Goal: Navigation & Orientation: Locate item on page

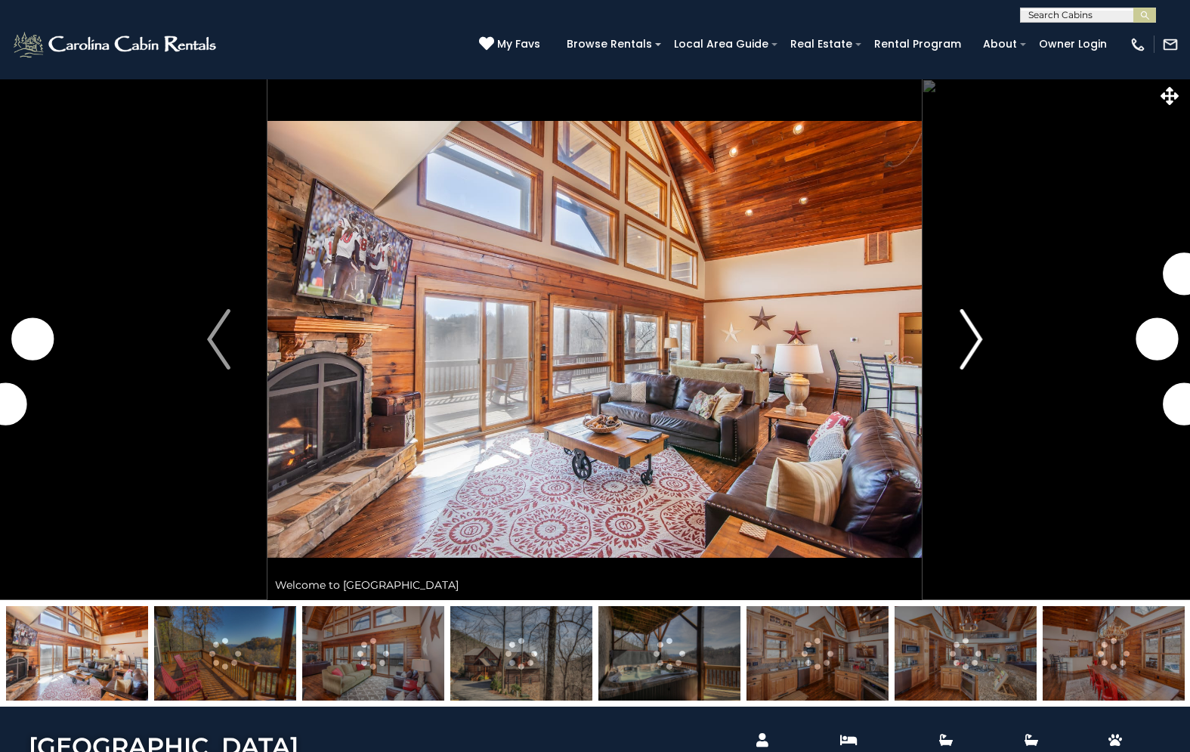
click at [963, 329] on img "Next" at bounding box center [971, 339] width 23 height 60
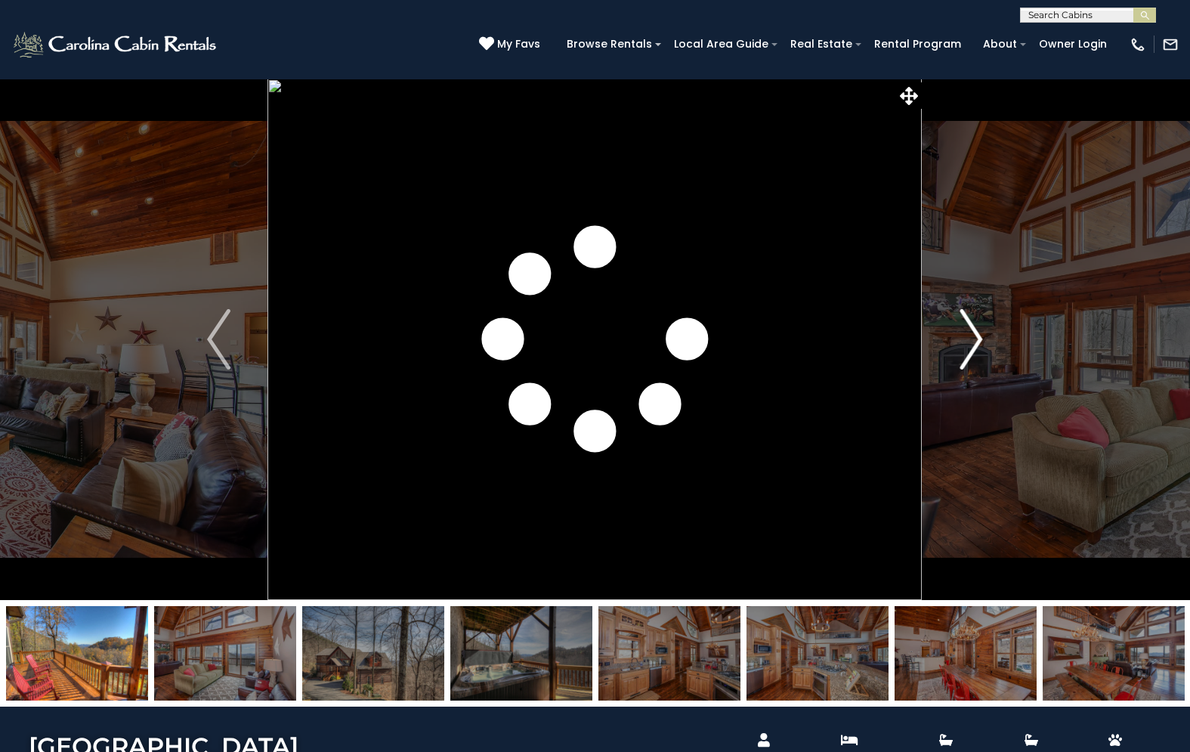
click at [963, 329] on img "Next" at bounding box center [971, 339] width 23 height 60
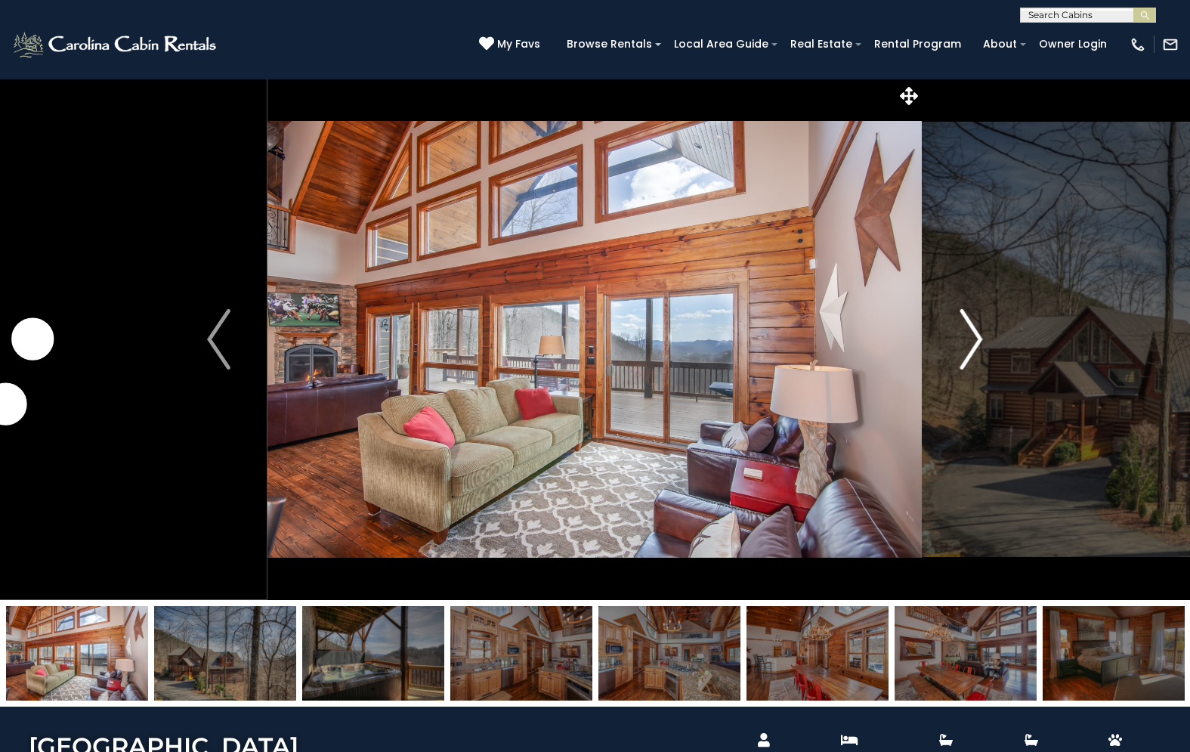
click at [963, 329] on img "Next" at bounding box center [971, 339] width 23 height 60
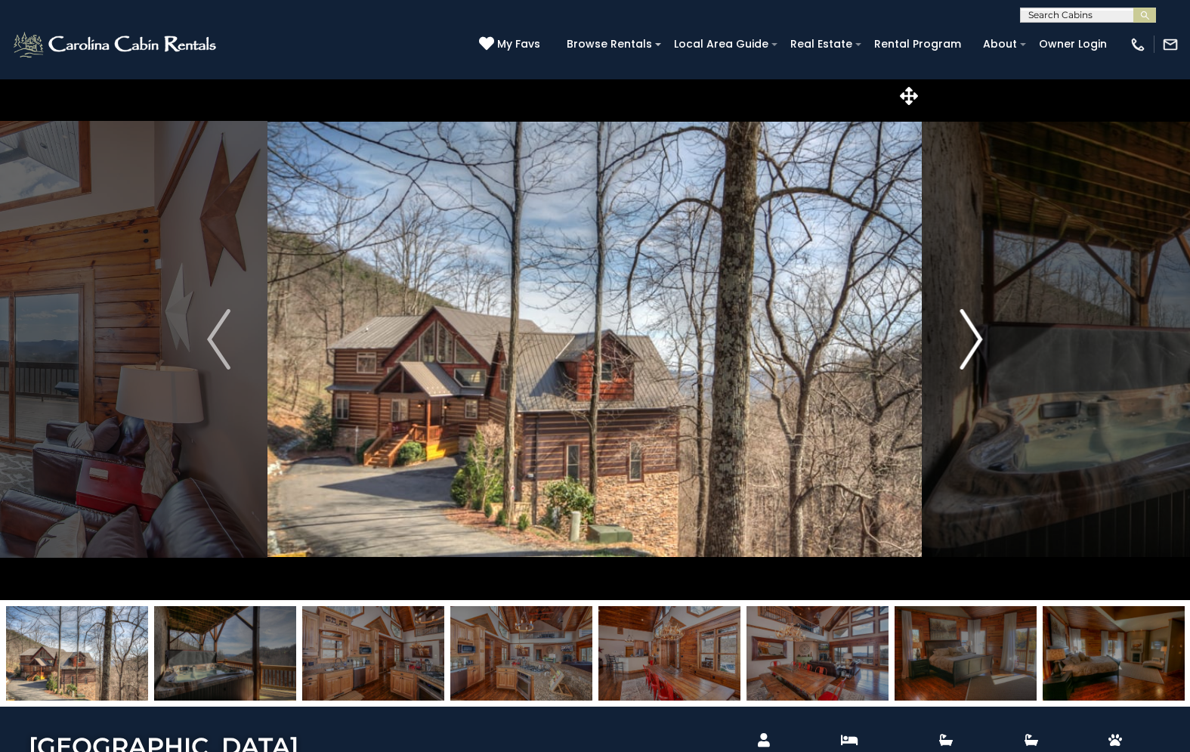
click at [963, 329] on img "Next" at bounding box center [971, 339] width 23 height 60
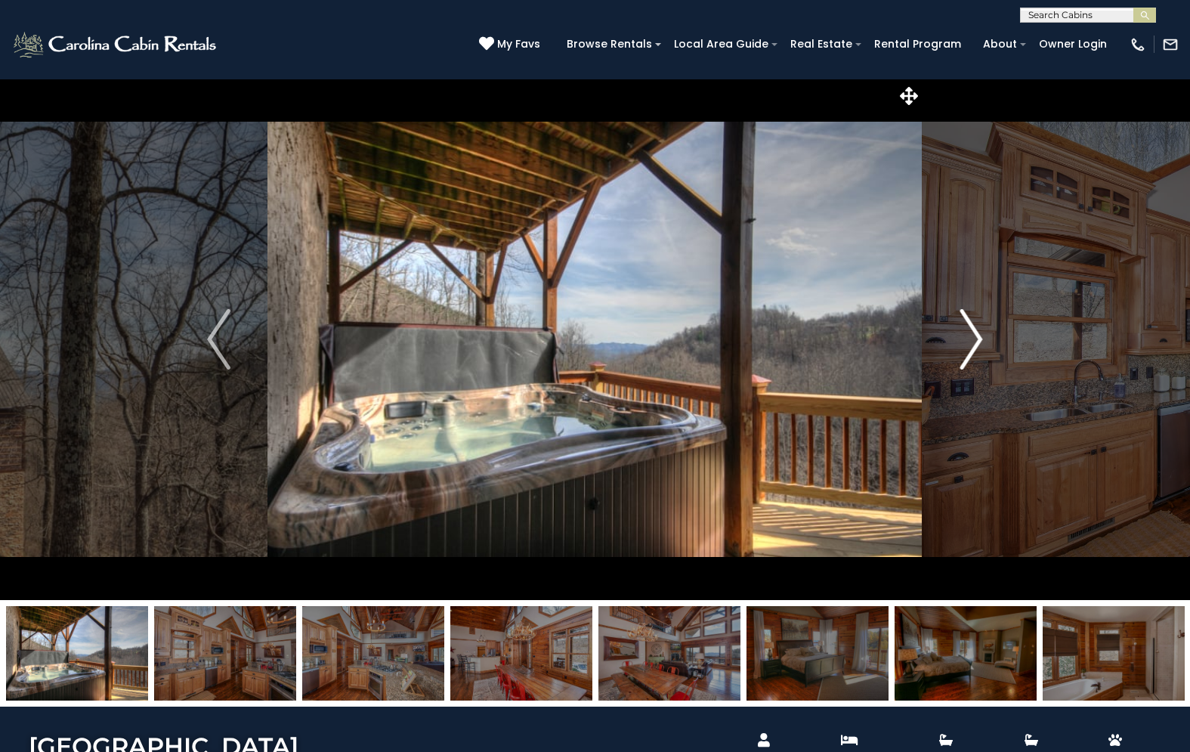
click at [963, 329] on img "Next" at bounding box center [971, 339] width 23 height 60
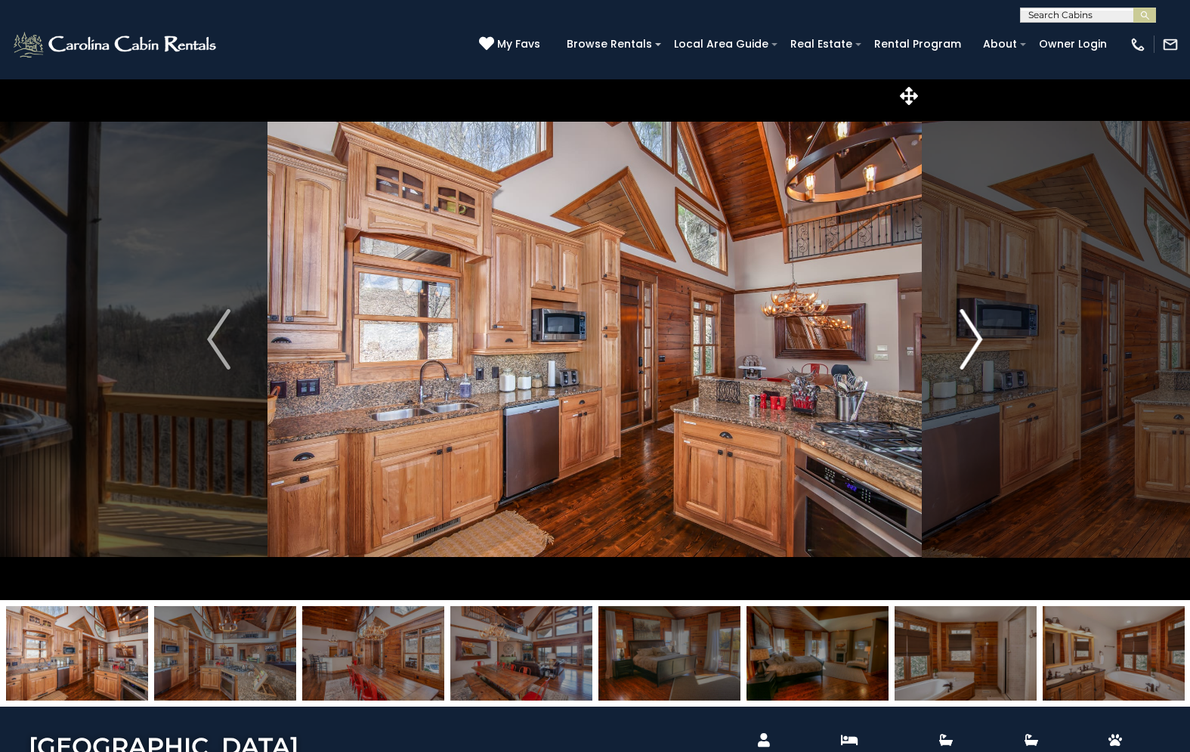
click at [963, 329] on img "Next" at bounding box center [971, 339] width 23 height 60
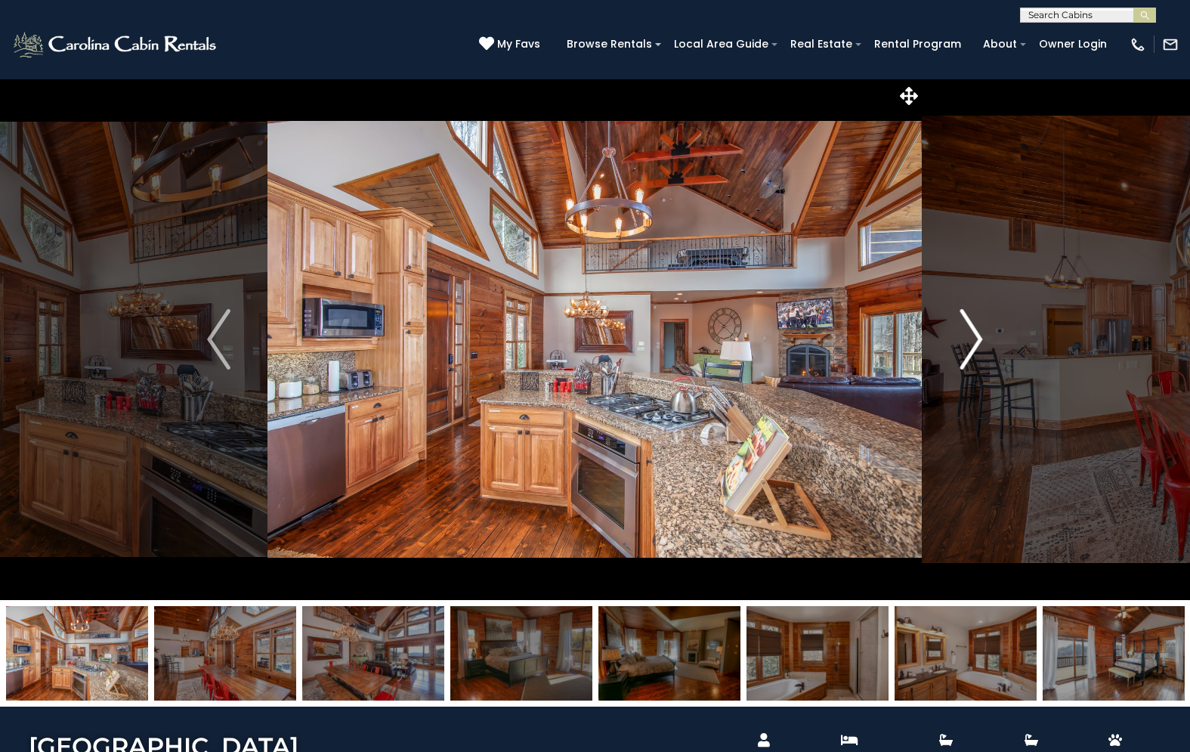
click at [963, 329] on img "Next" at bounding box center [971, 339] width 23 height 60
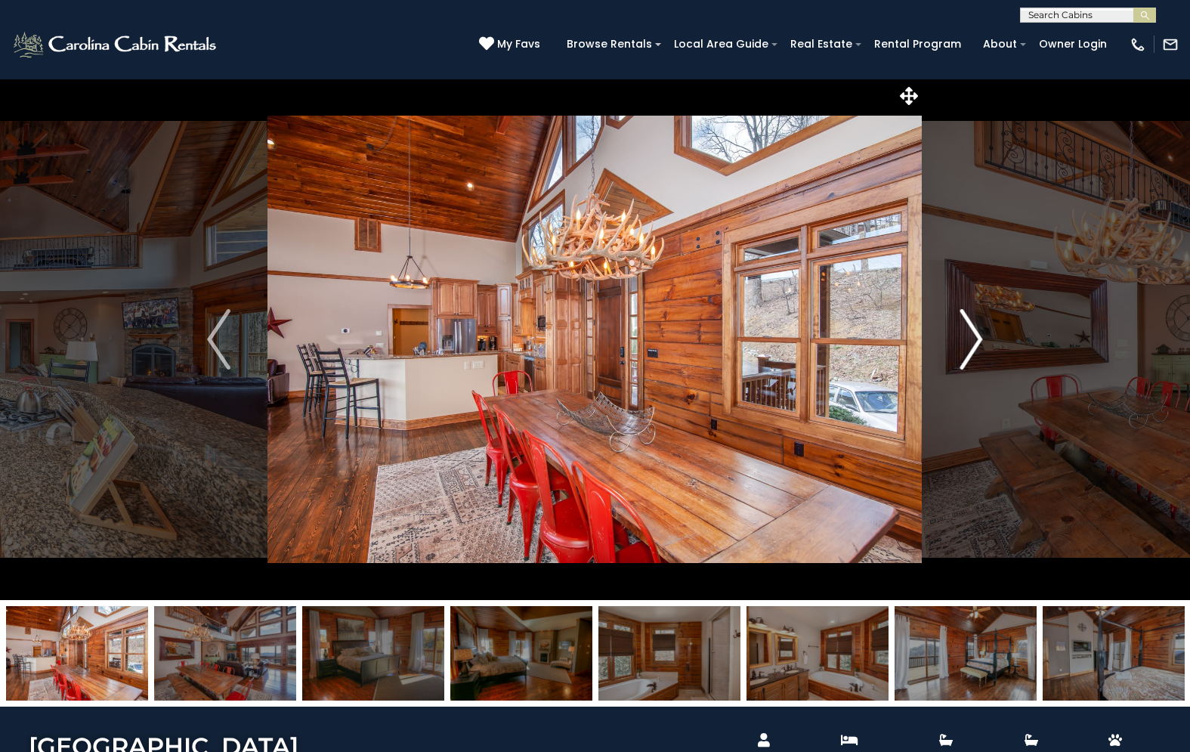
click at [963, 329] on img "Next" at bounding box center [971, 339] width 23 height 60
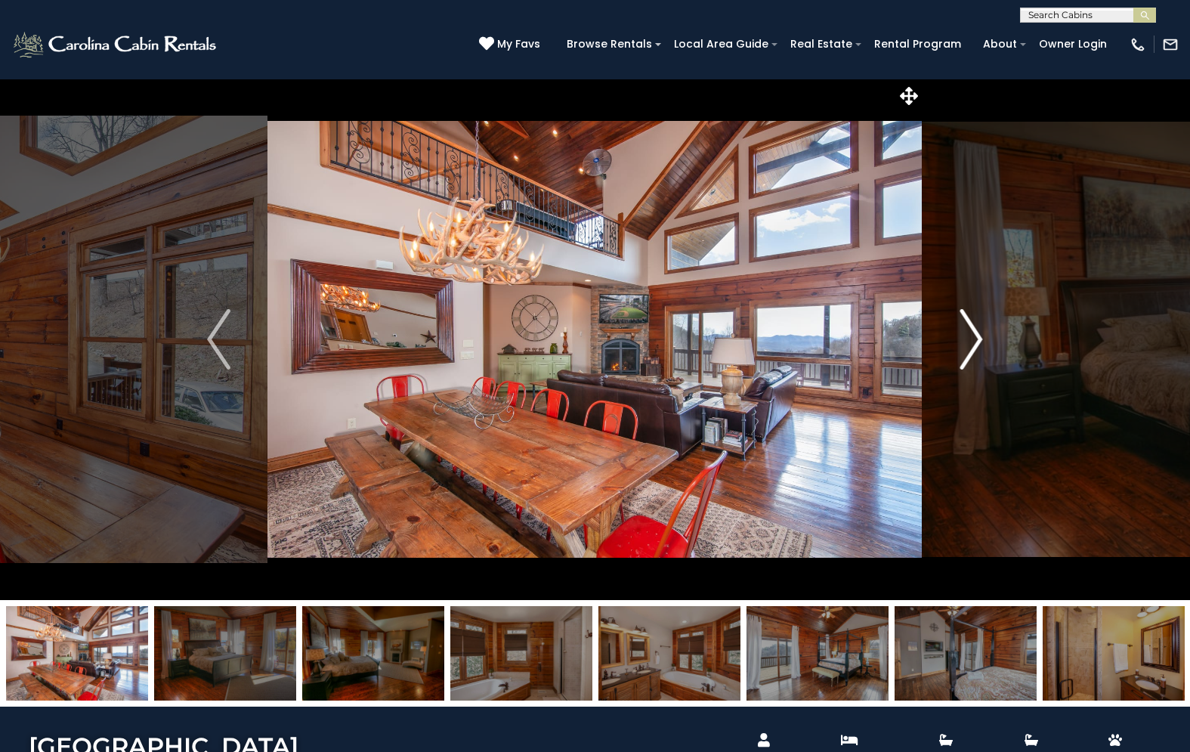
click at [963, 329] on img "Next" at bounding box center [971, 339] width 23 height 60
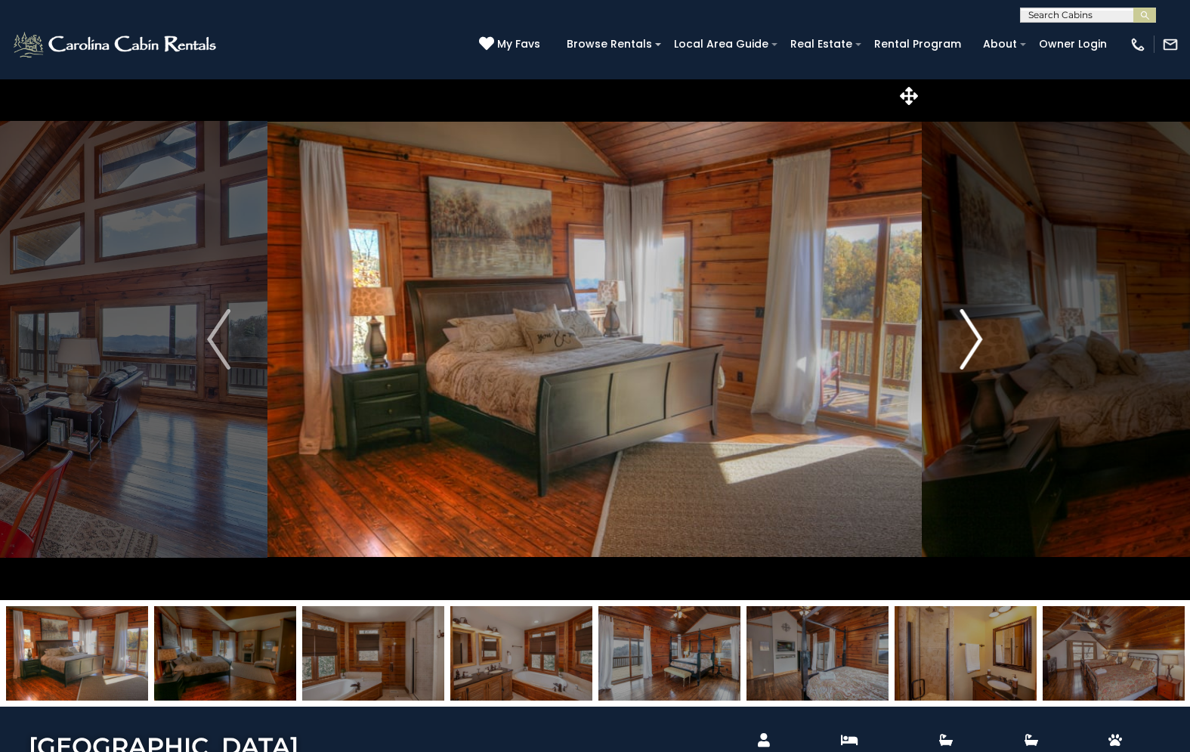
click at [963, 329] on img "Next" at bounding box center [971, 339] width 23 height 60
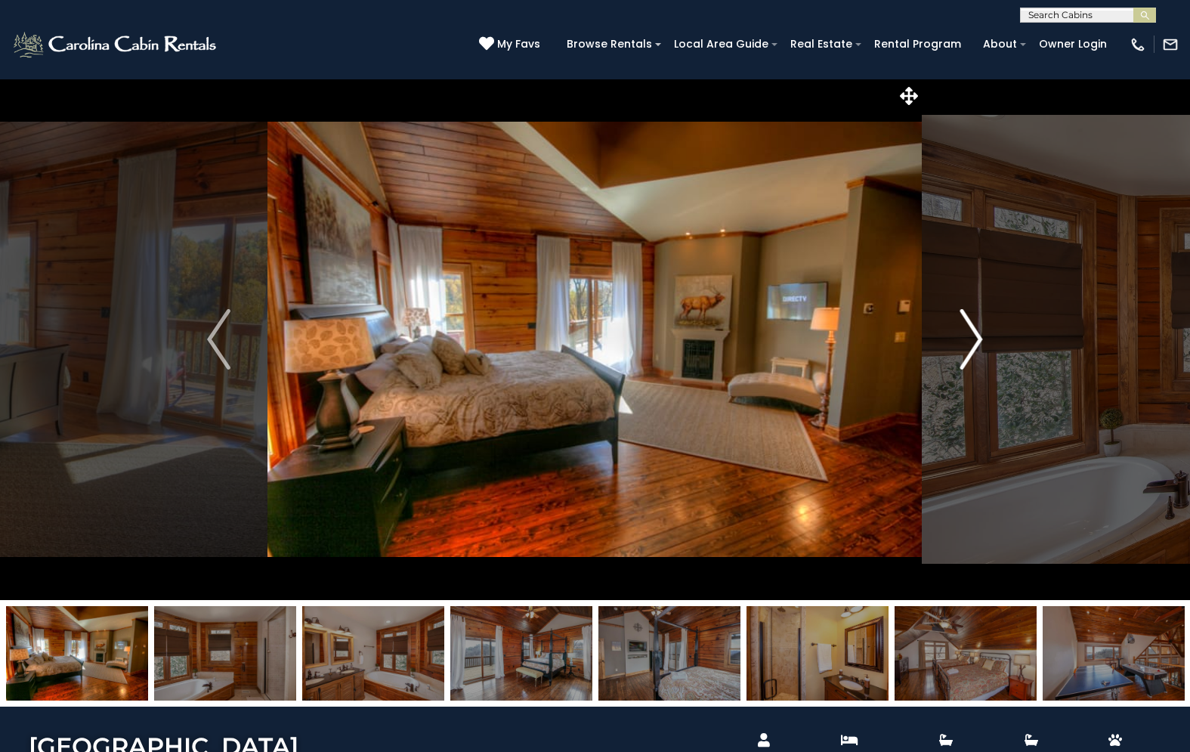
click at [963, 329] on img "Next" at bounding box center [971, 339] width 23 height 60
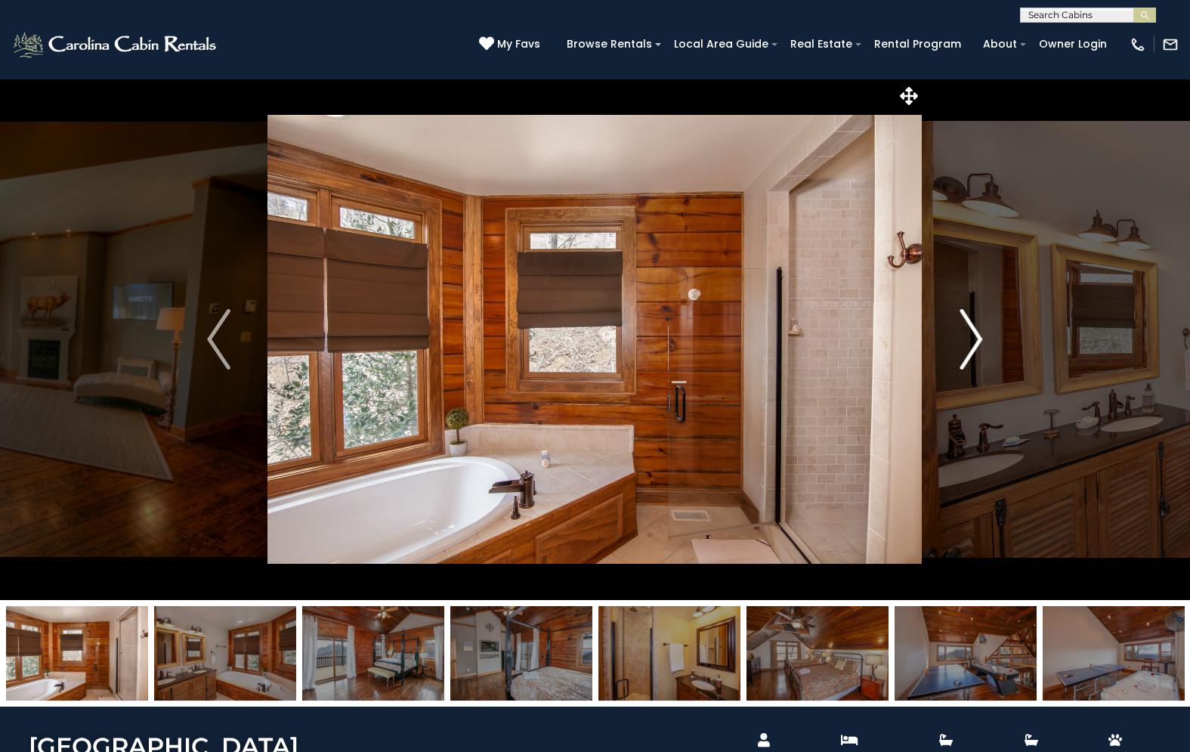
click at [963, 329] on img "Next" at bounding box center [971, 339] width 23 height 60
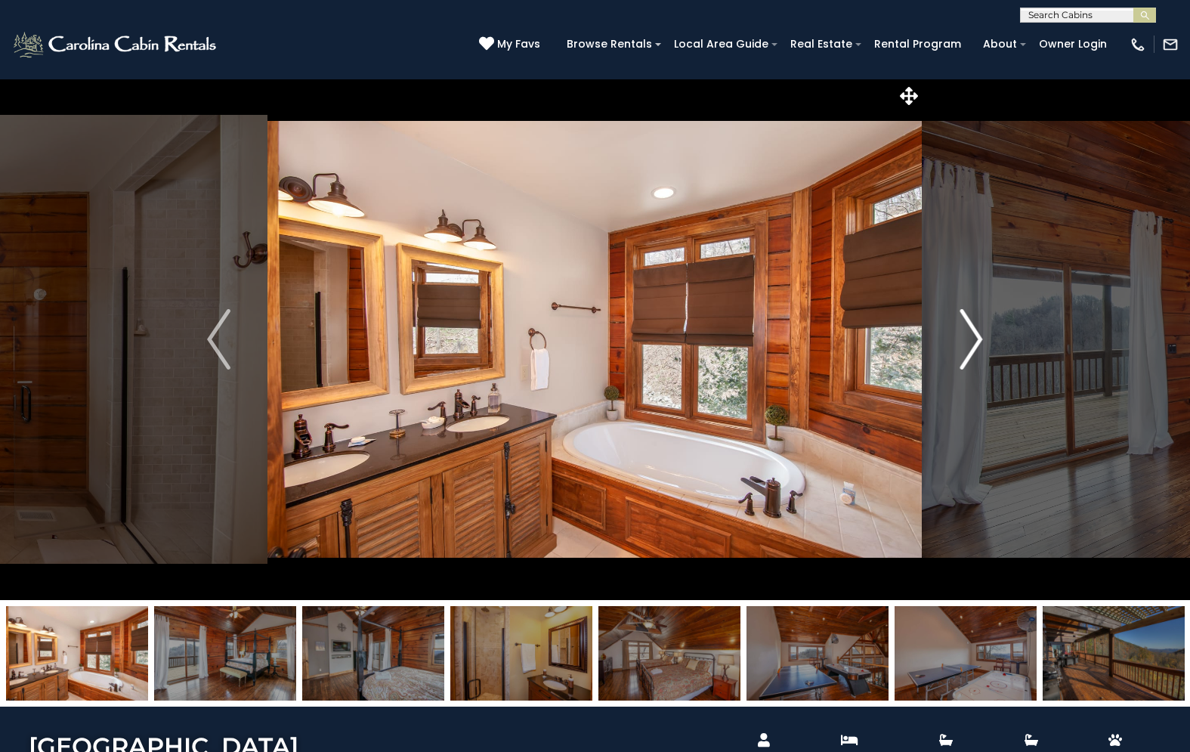
click at [963, 329] on img "Next" at bounding box center [971, 339] width 23 height 60
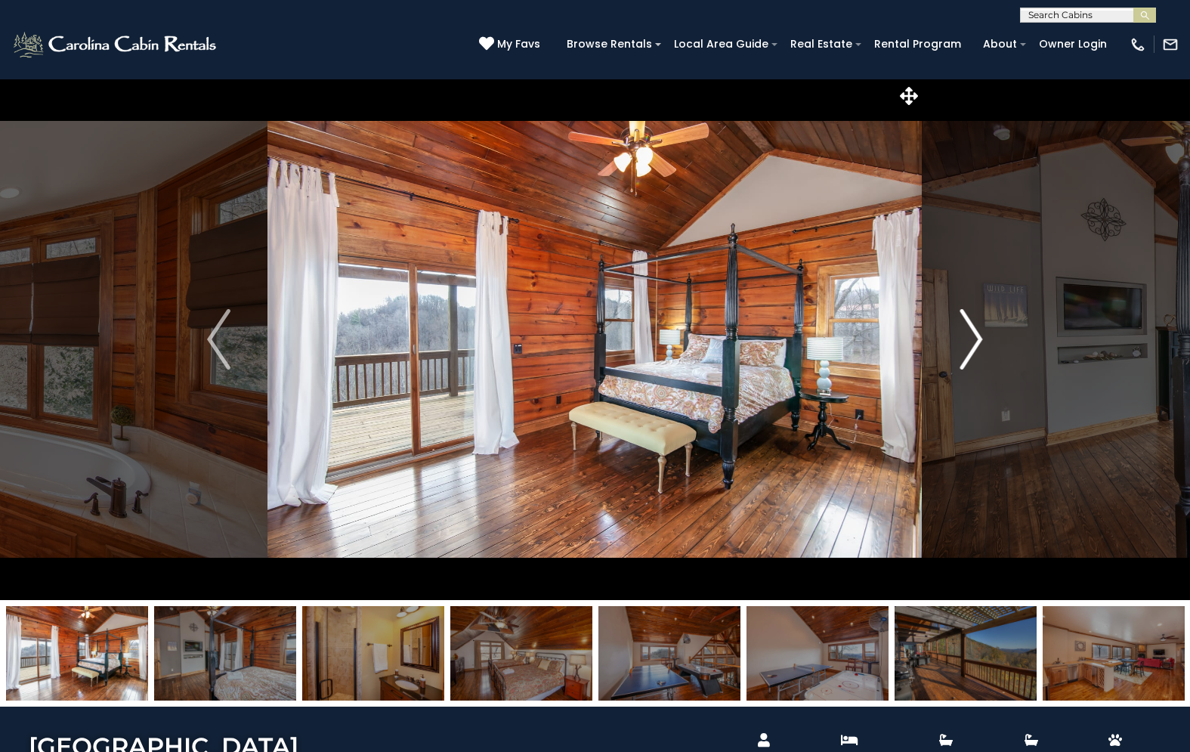
click at [963, 329] on img "Next" at bounding box center [971, 339] width 23 height 60
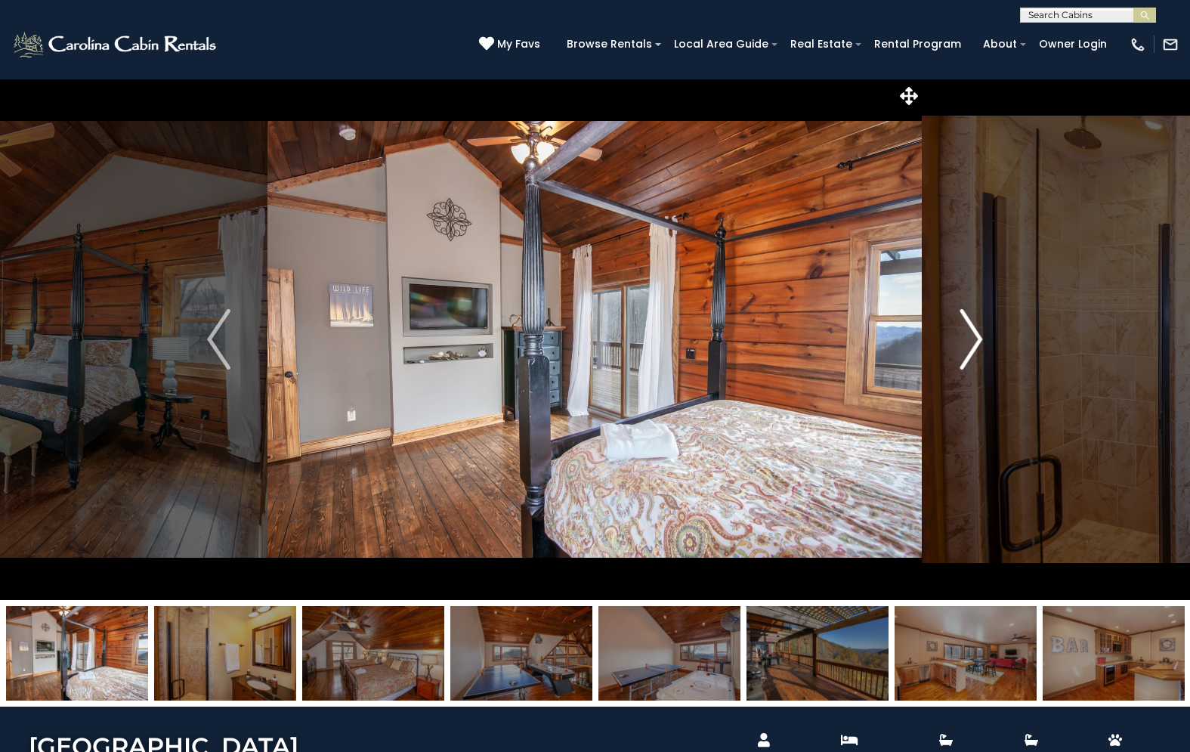
click at [963, 329] on img "Next" at bounding box center [971, 339] width 23 height 60
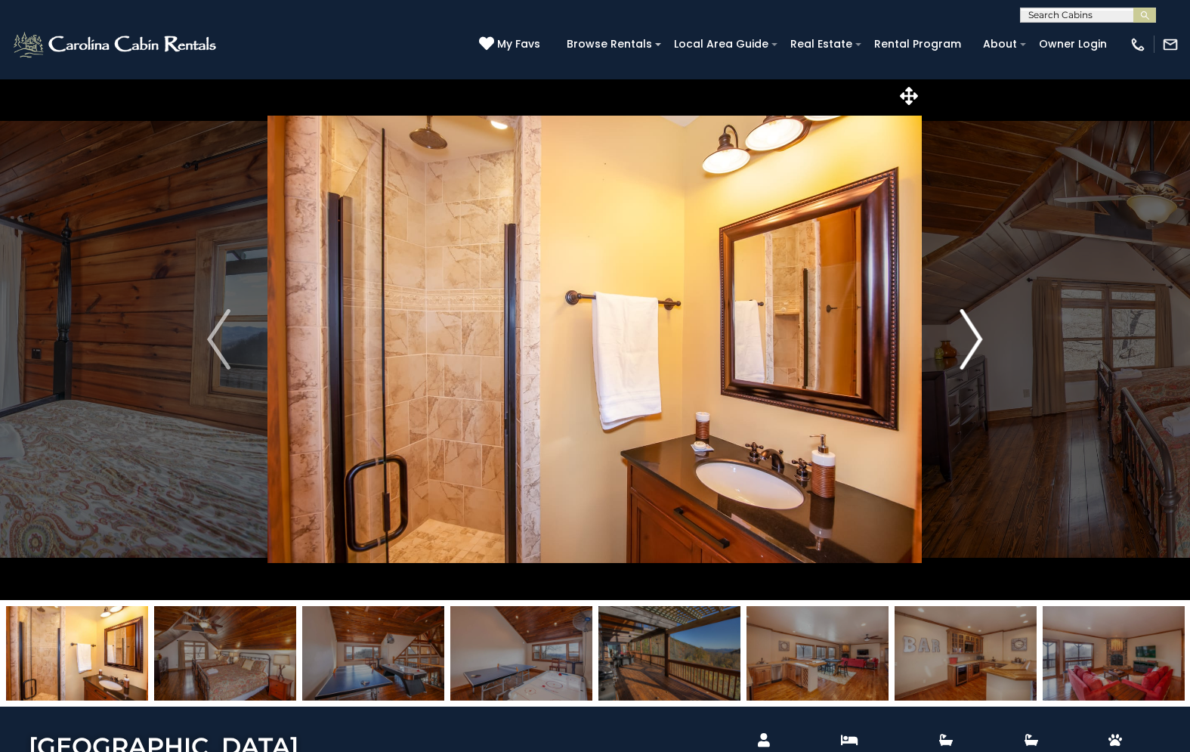
click at [963, 329] on img "Next" at bounding box center [971, 339] width 23 height 60
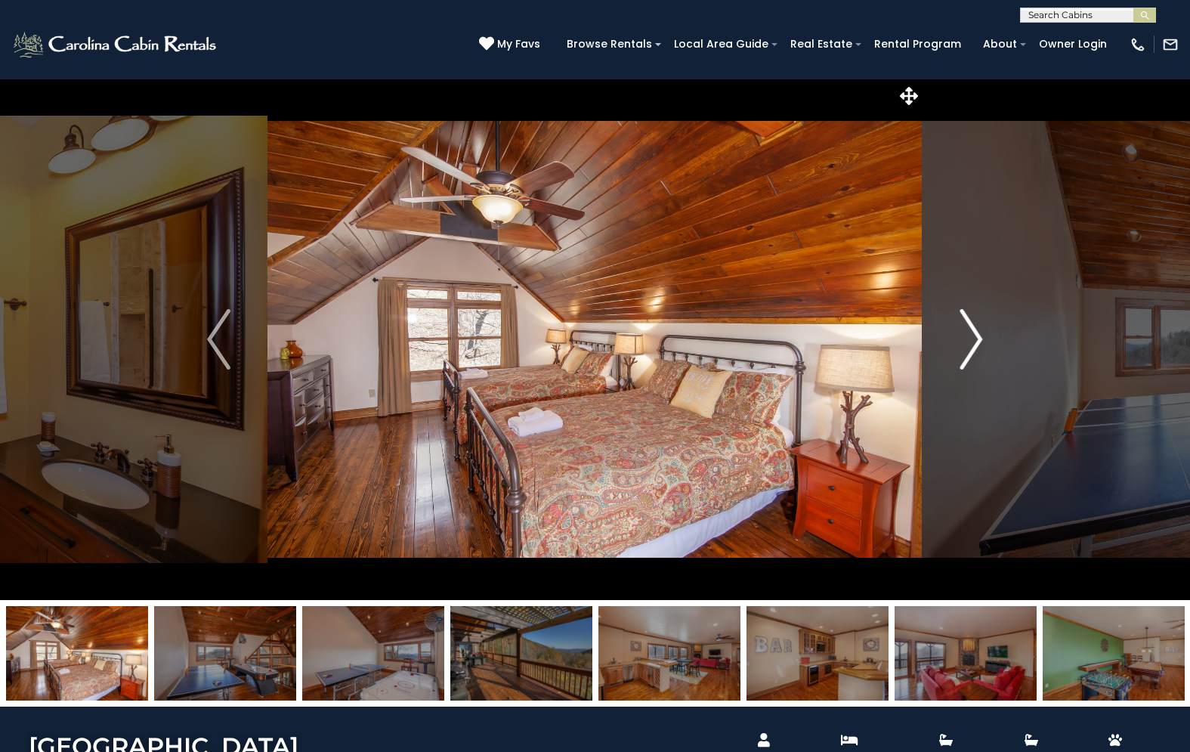
click at [963, 329] on img "Next" at bounding box center [971, 339] width 23 height 60
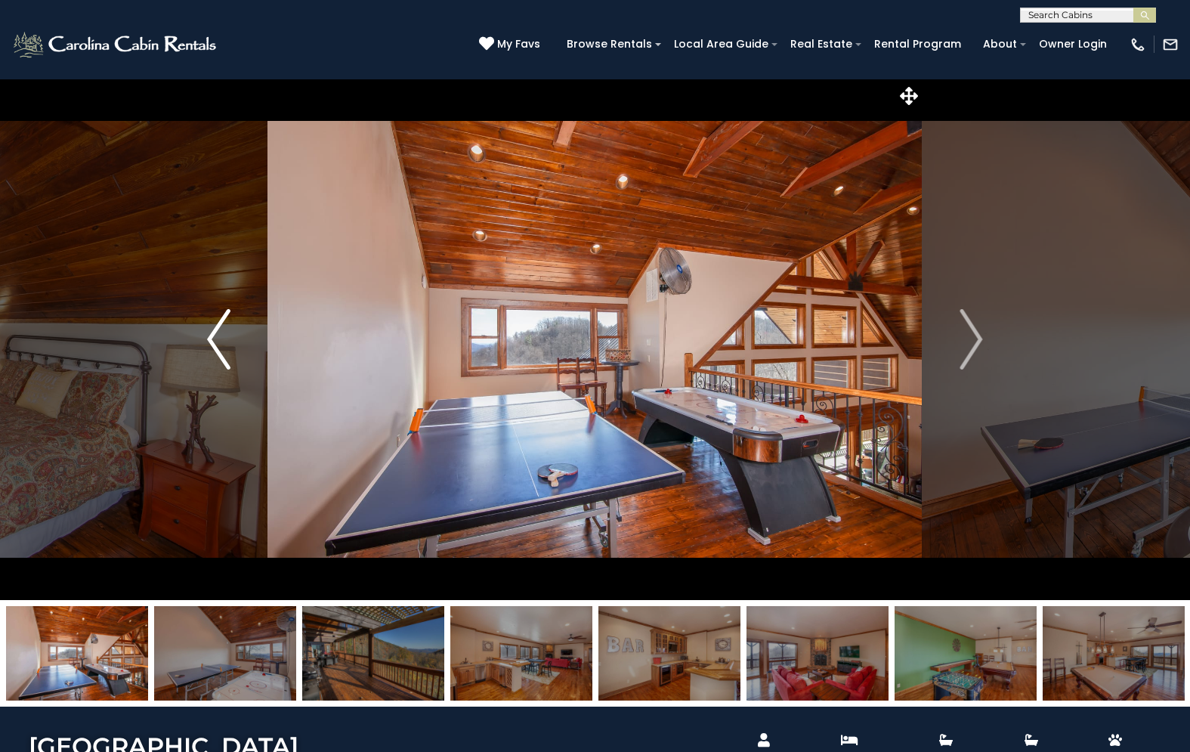
click at [210, 354] on img "Previous" at bounding box center [218, 339] width 23 height 60
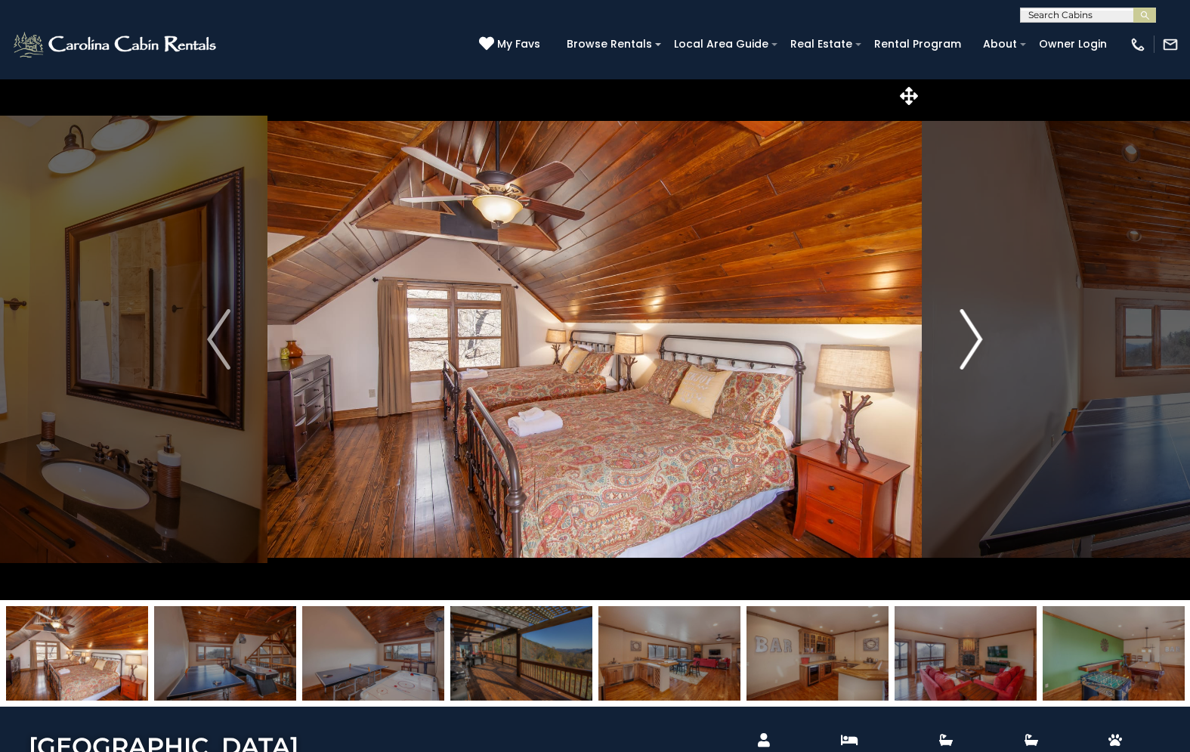
click at [961, 339] on img "Next" at bounding box center [971, 339] width 23 height 60
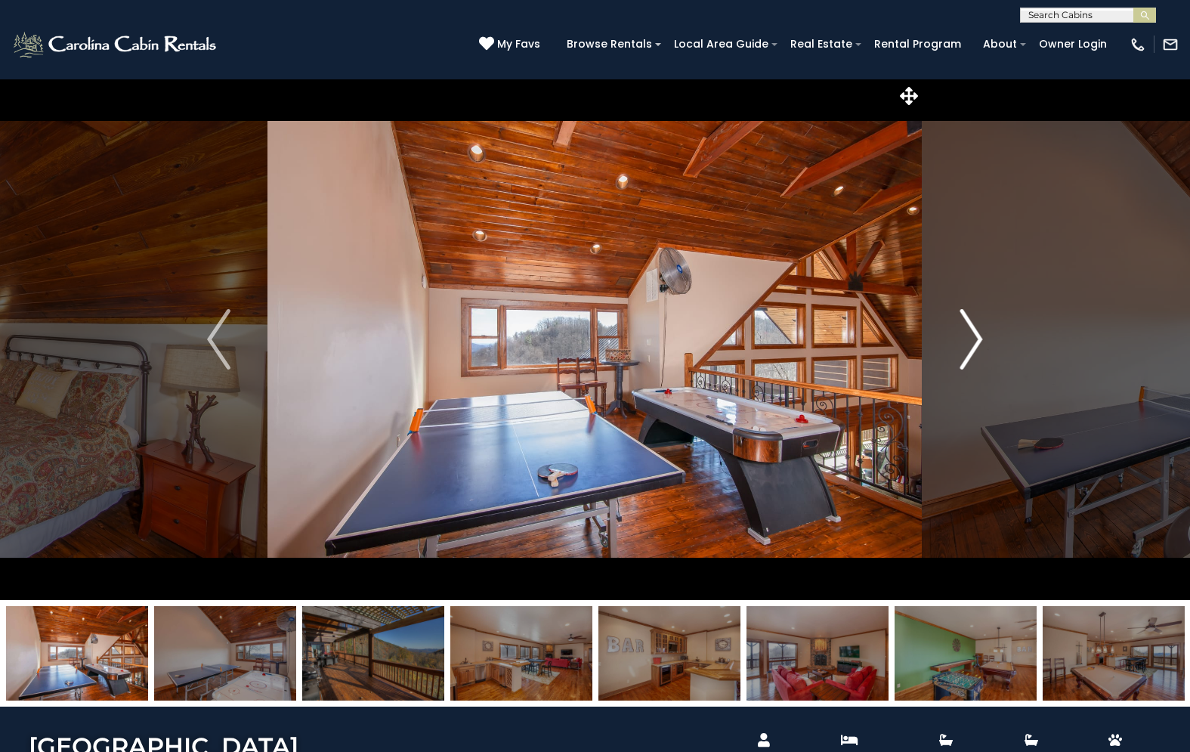
click at [961, 339] on img "Next" at bounding box center [971, 339] width 23 height 60
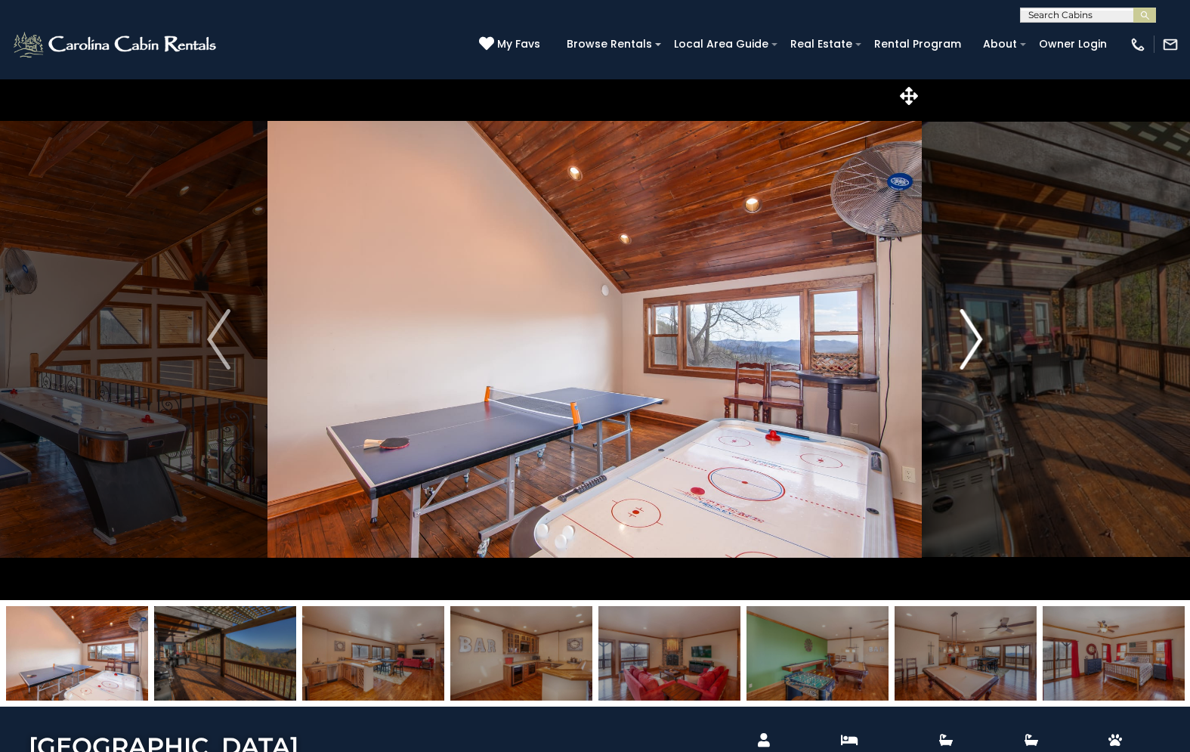
click at [961, 339] on img "Next" at bounding box center [971, 339] width 23 height 60
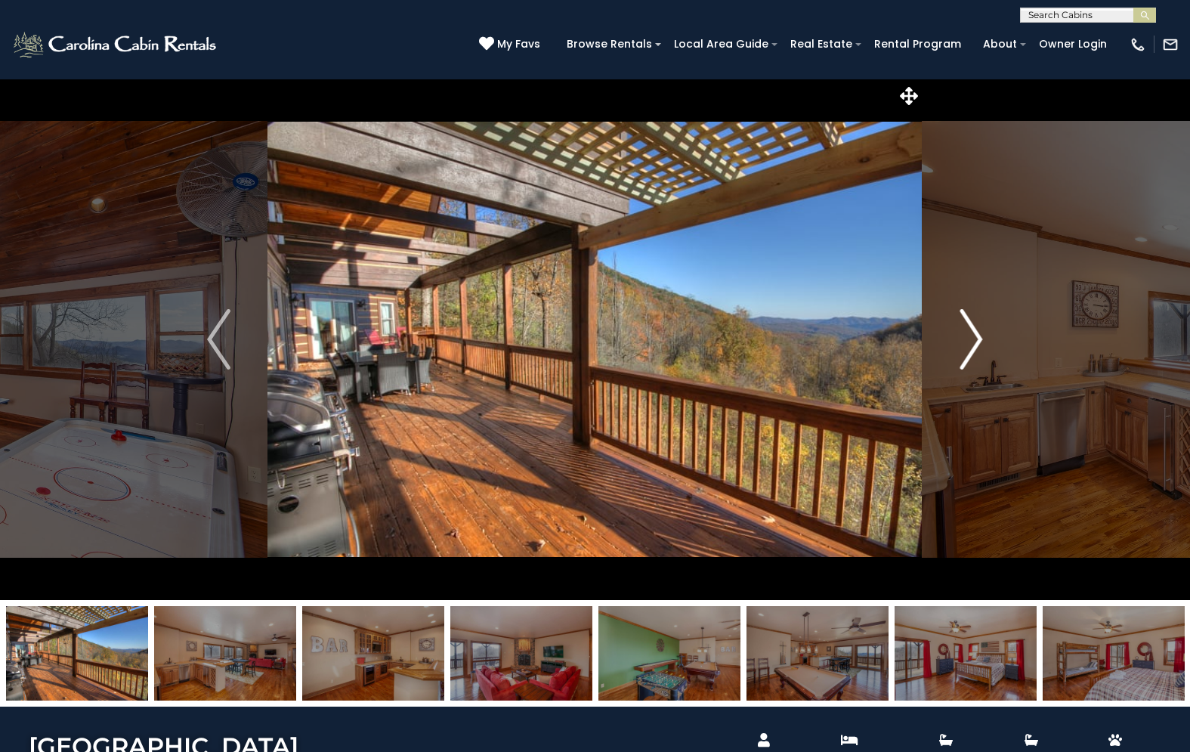
click at [961, 339] on img "Next" at bounding box center [971, 339] width 23 height 60
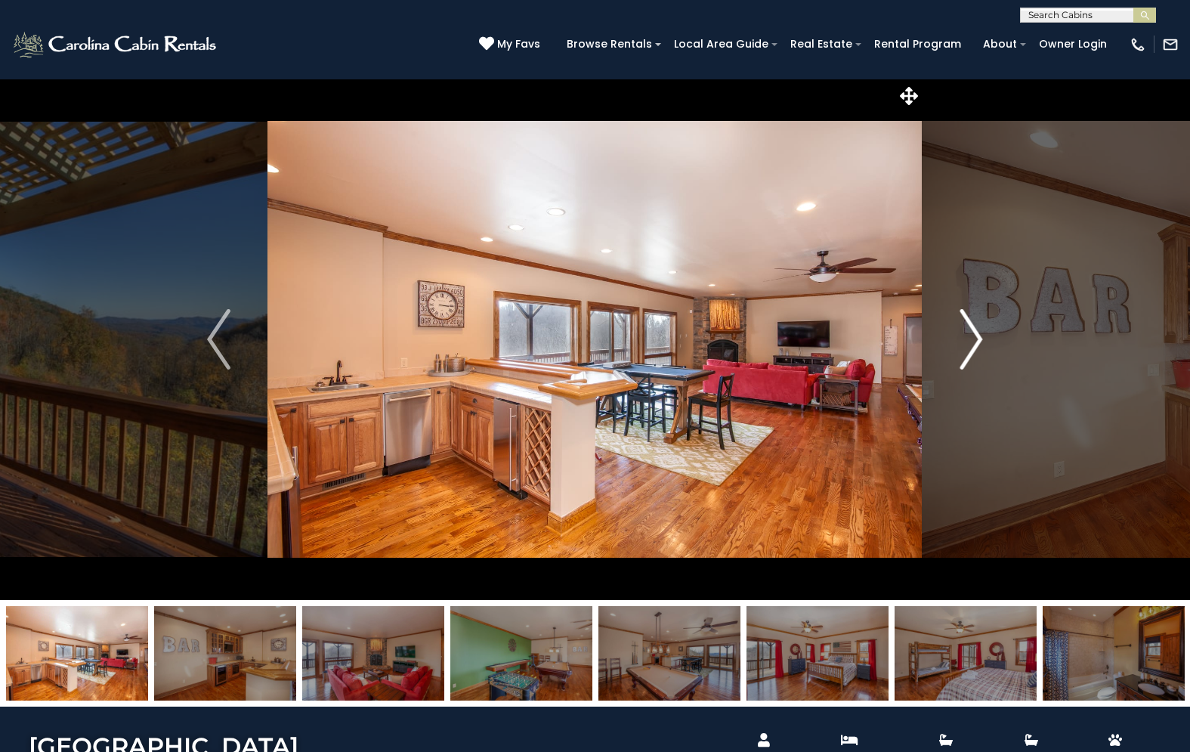
click at [961, 339] on img "Next" at bounding box center [971, 339] width 23 height 60
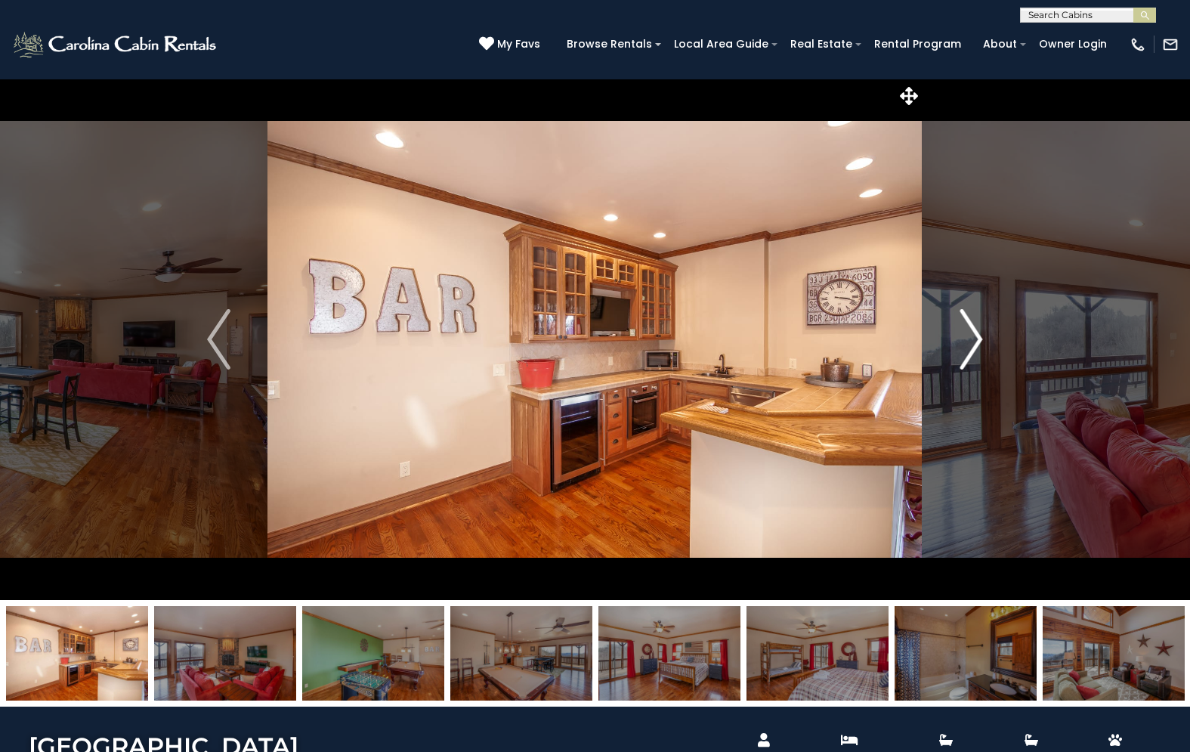
click at [961, 339] on img "Next" at bounding box center [971, 339] width 23 height 60
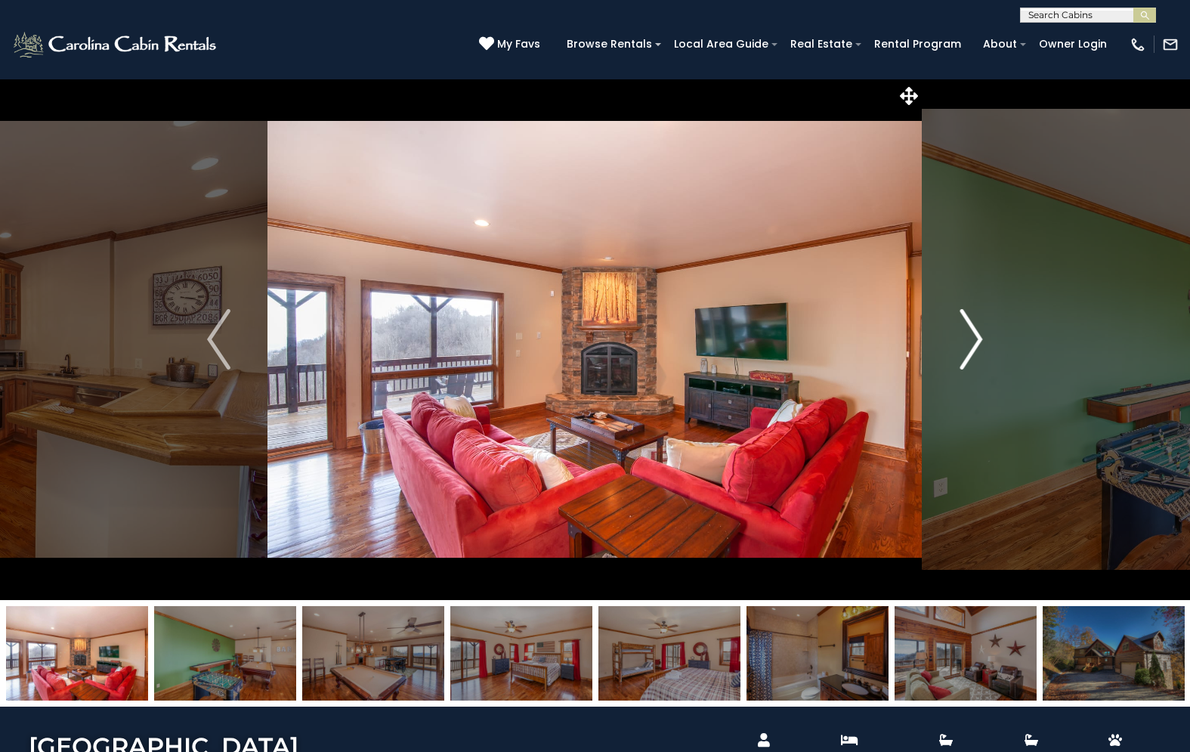
click at [961, 339] on img "Next" at bounding box center [971, 339] width 23 height 60
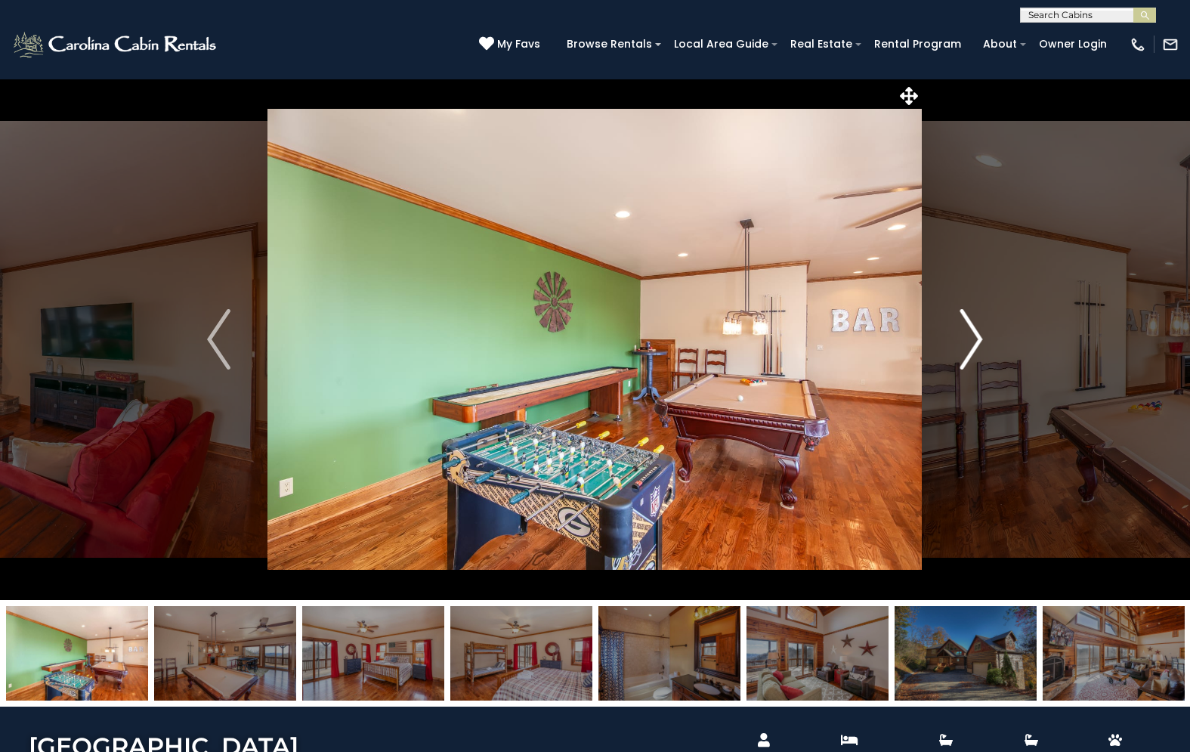
click at [961, 339] on img "Next" at bounding box center [971, 339] width 23 height 60
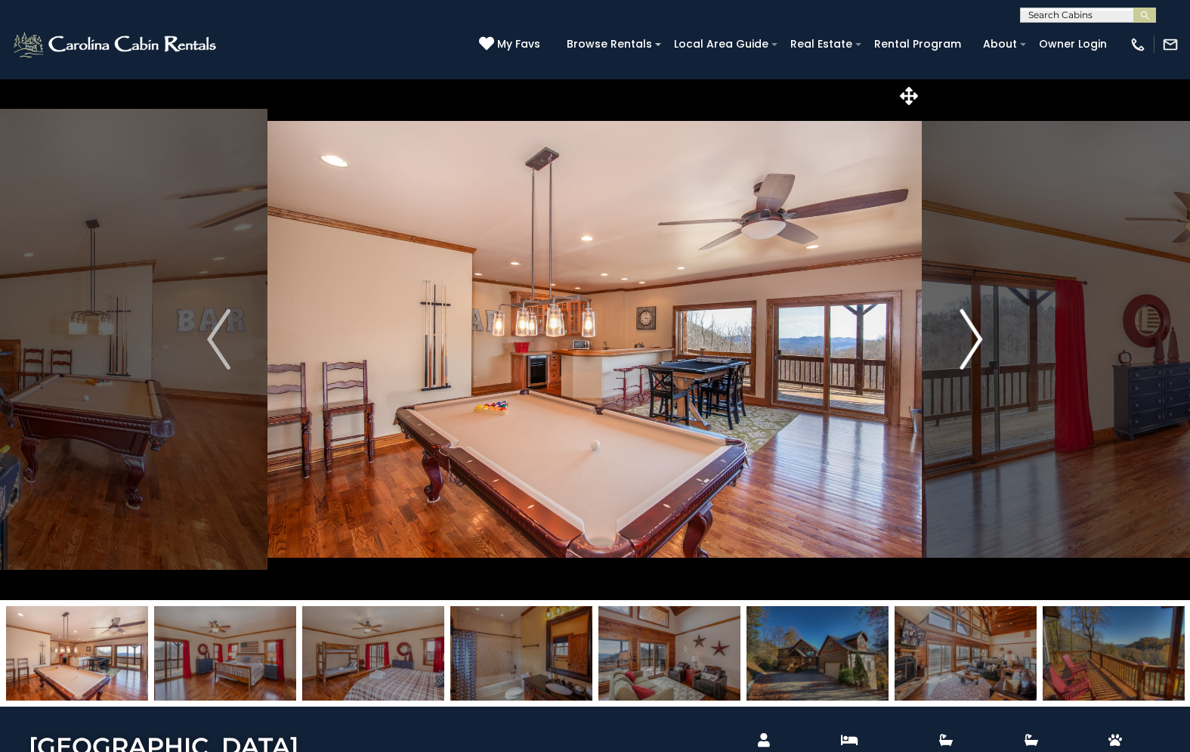
click at [961, 339] on img "Next" at bounding box center [971, 339] width 23 height 60
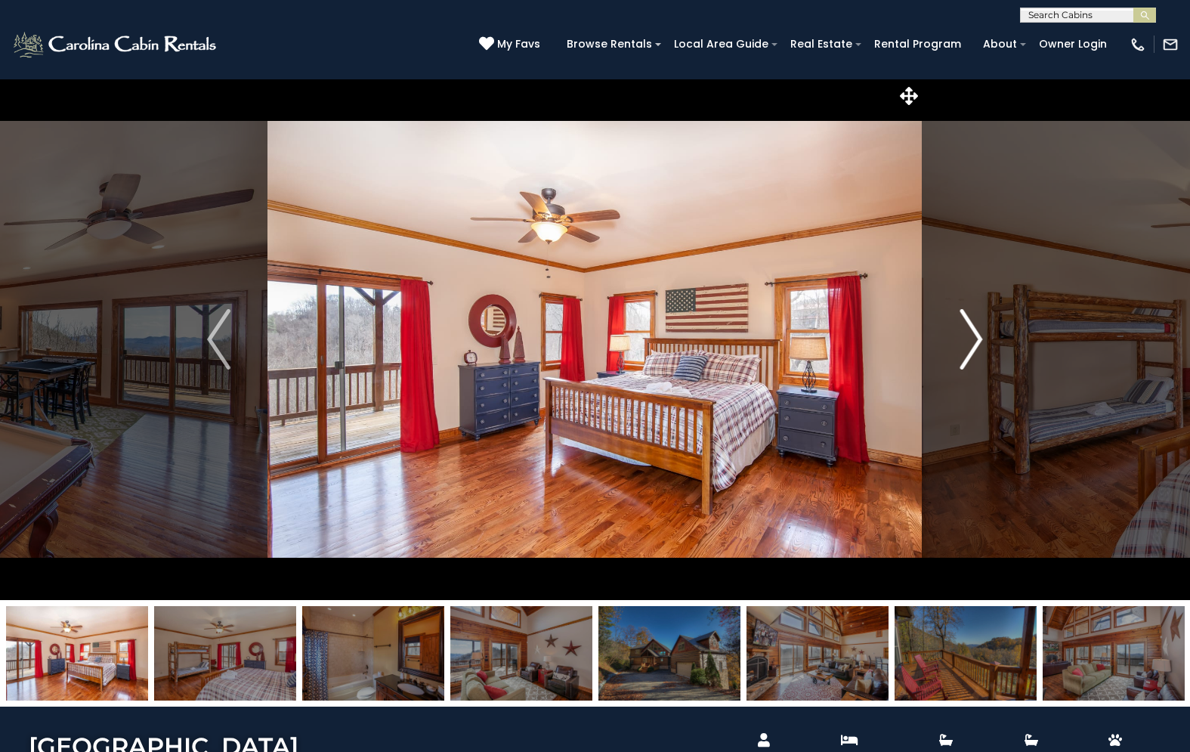
click at [961, 339] on img "Next" at bounding box center [971, 339] width 23 height 60
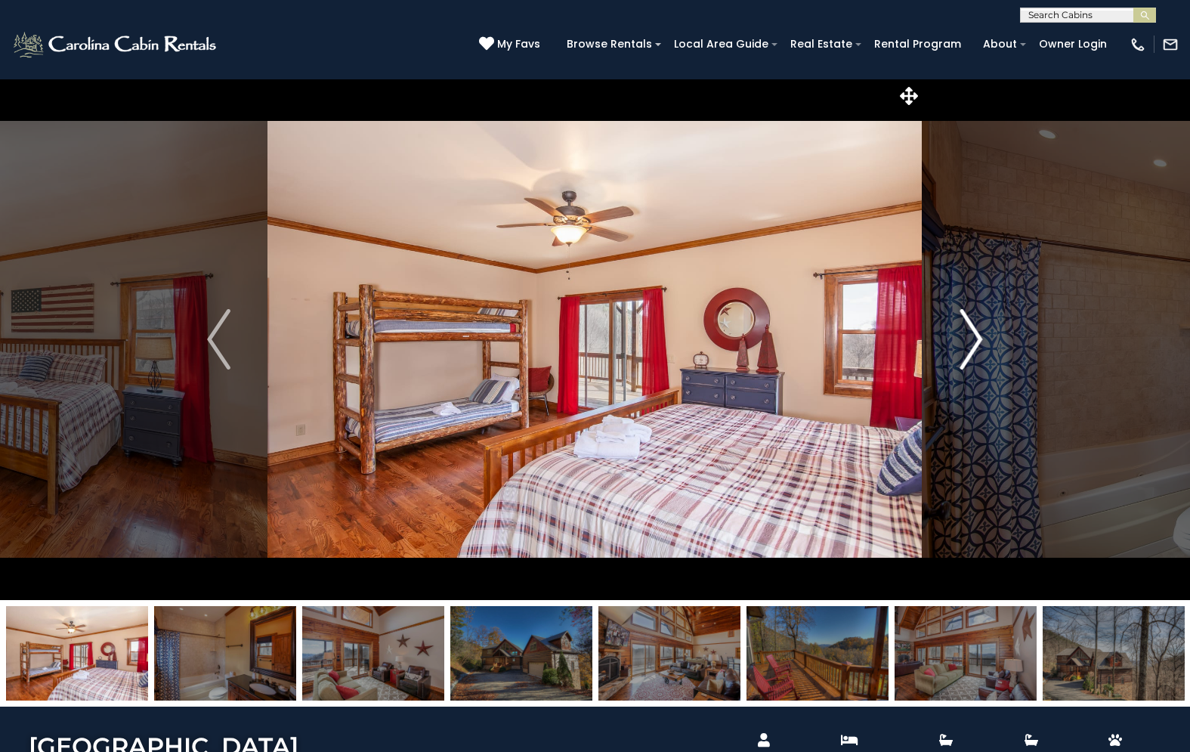
click at [961, 339] on img "Next" at bounding box center [971, 339] width 23 height 60
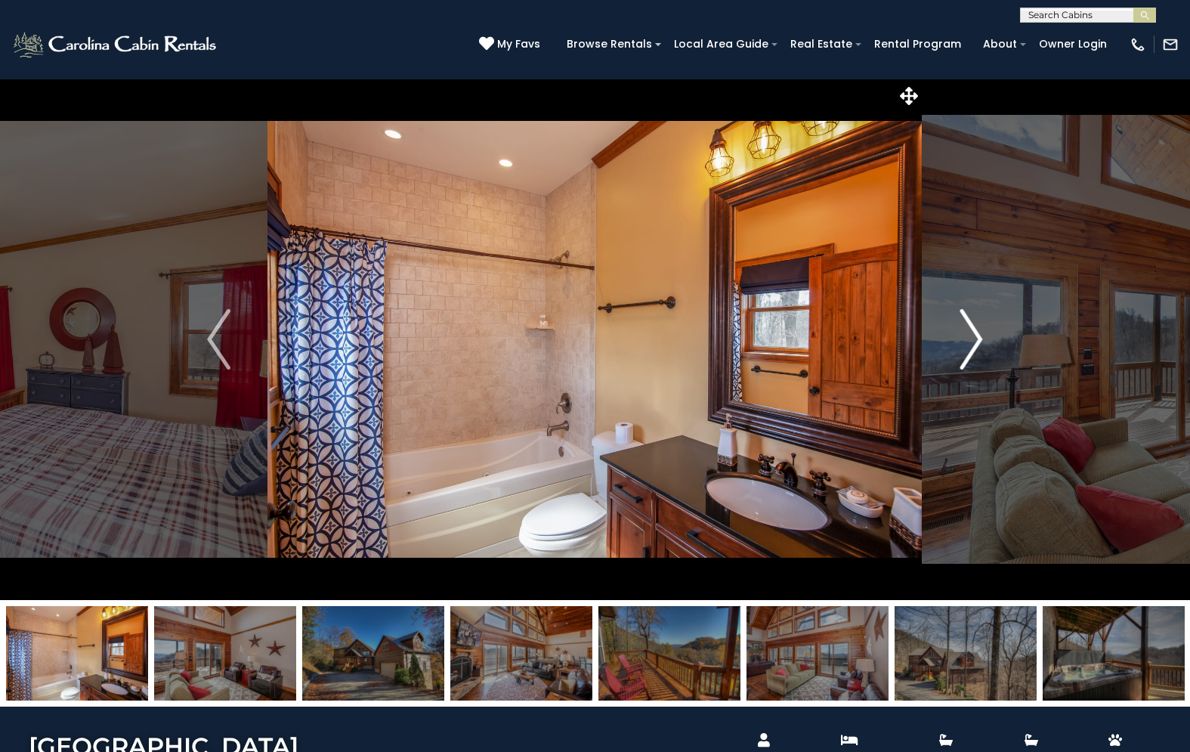
click at [961, 339] on img "Next" at bounding box center [971, 339] width 23 height 60
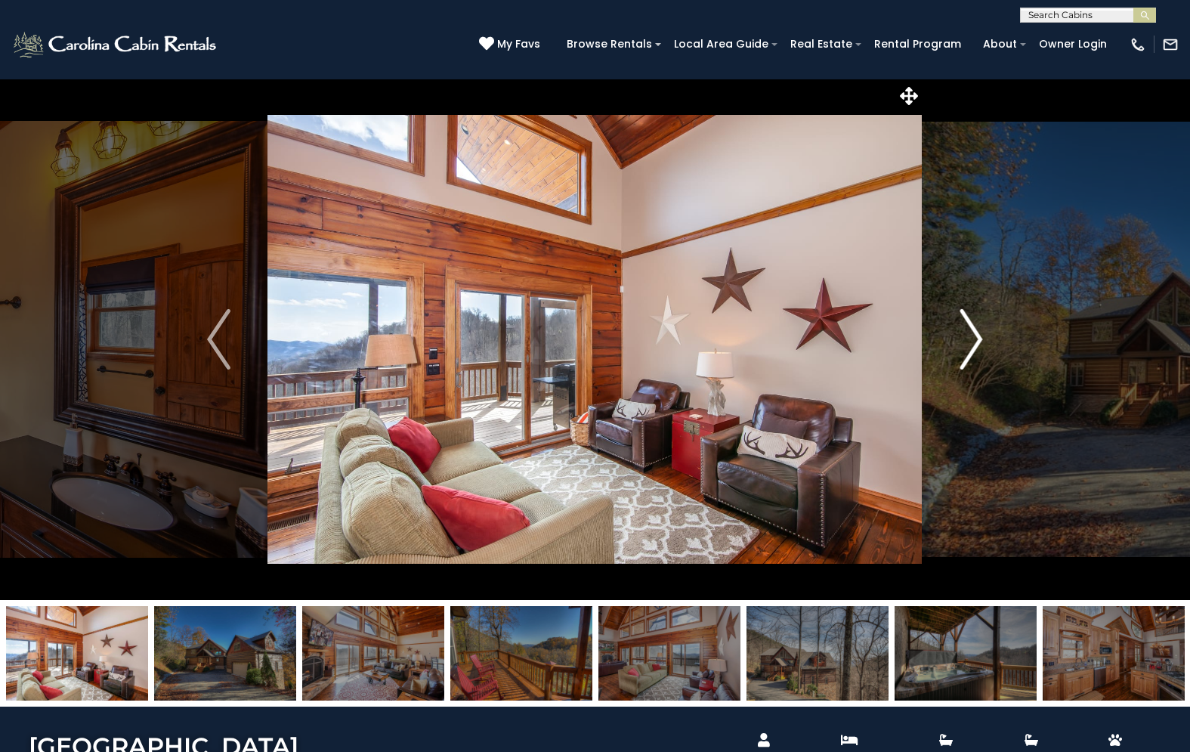
click at [961, 339] on img "Next" at bounding box center [971, 339] width 23 height 60
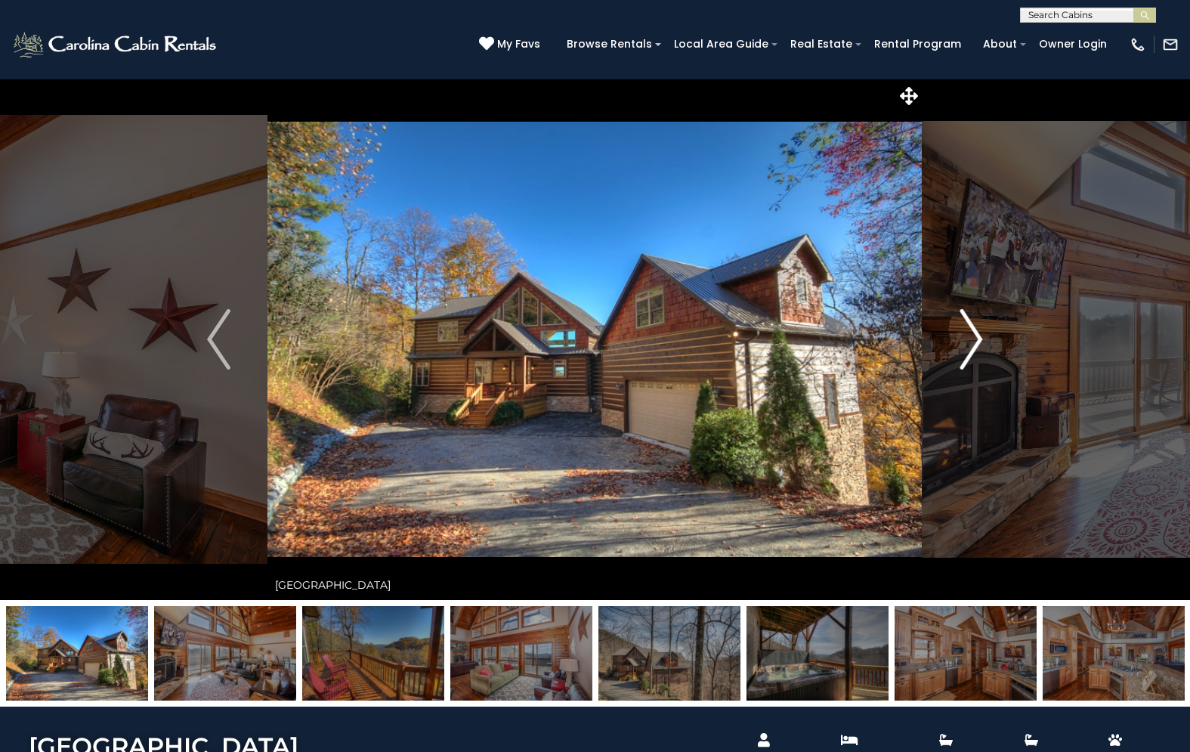
click at [961, 339] on img "Next" at bounding box center [971, 339] width 23 height 60
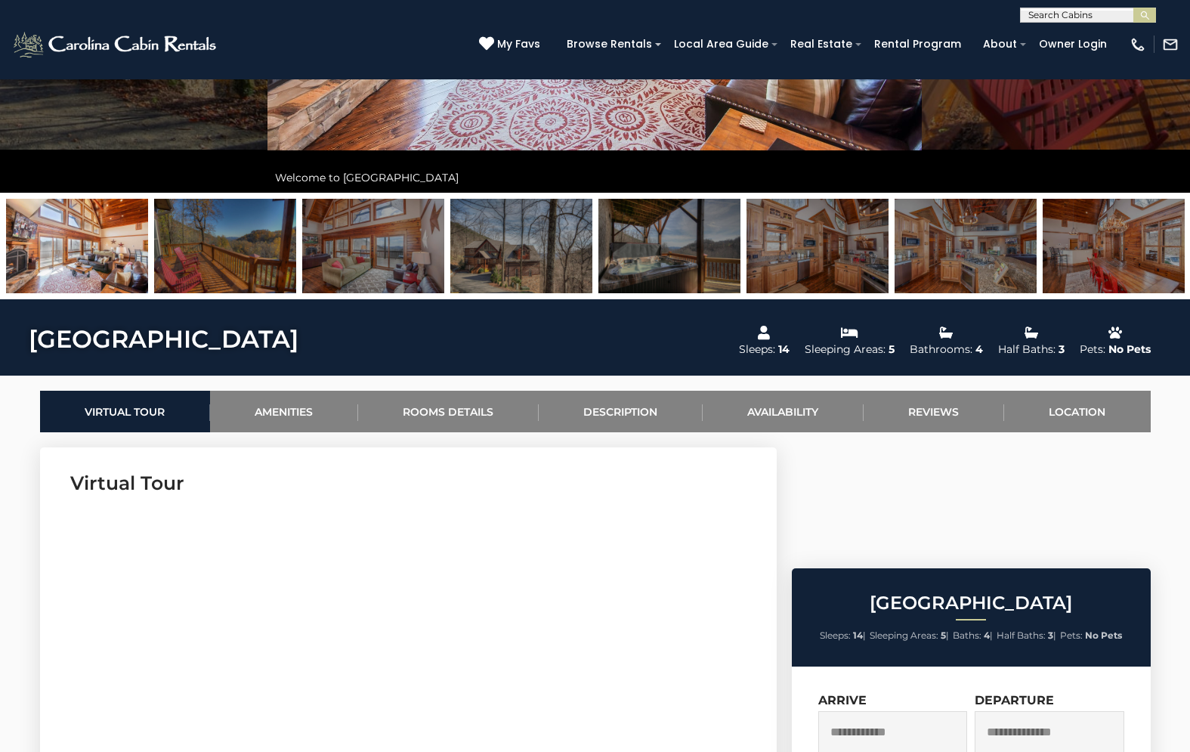
scroll to position [491, 0]
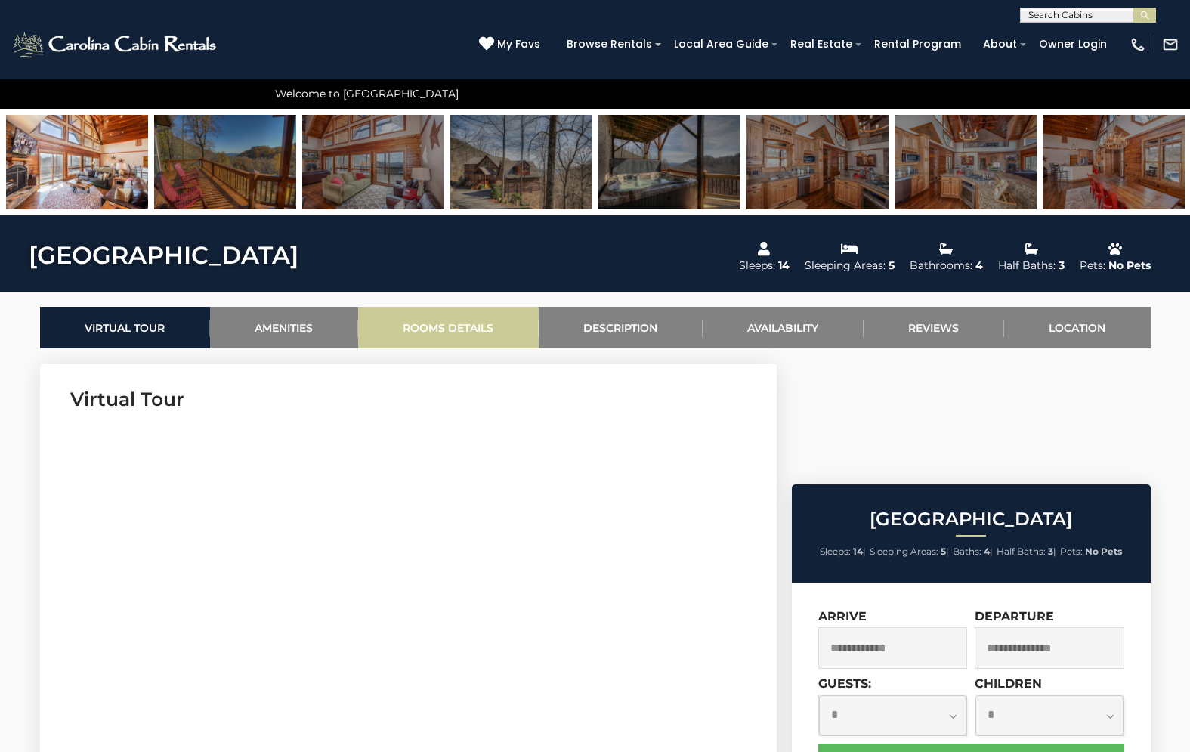
click at [491, 329] on link "Rooms Details" at bounding box center [448, 328] width 181 height 42
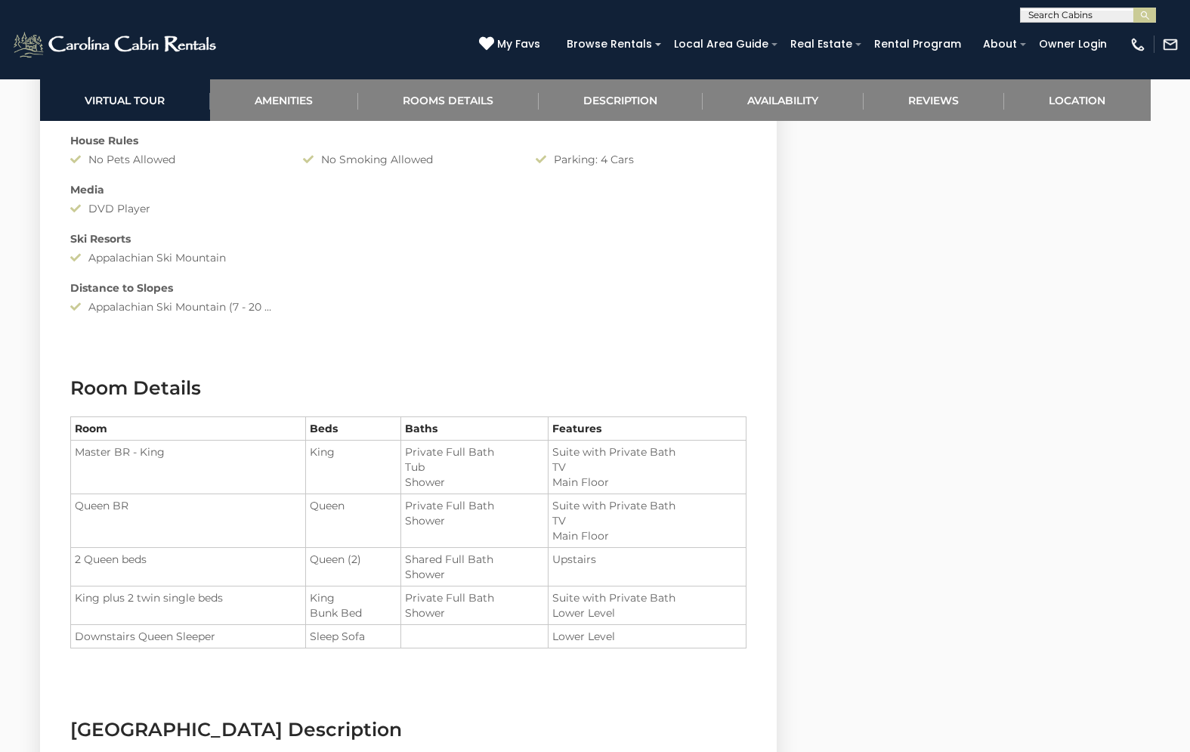
scroll to position [1432, 0]
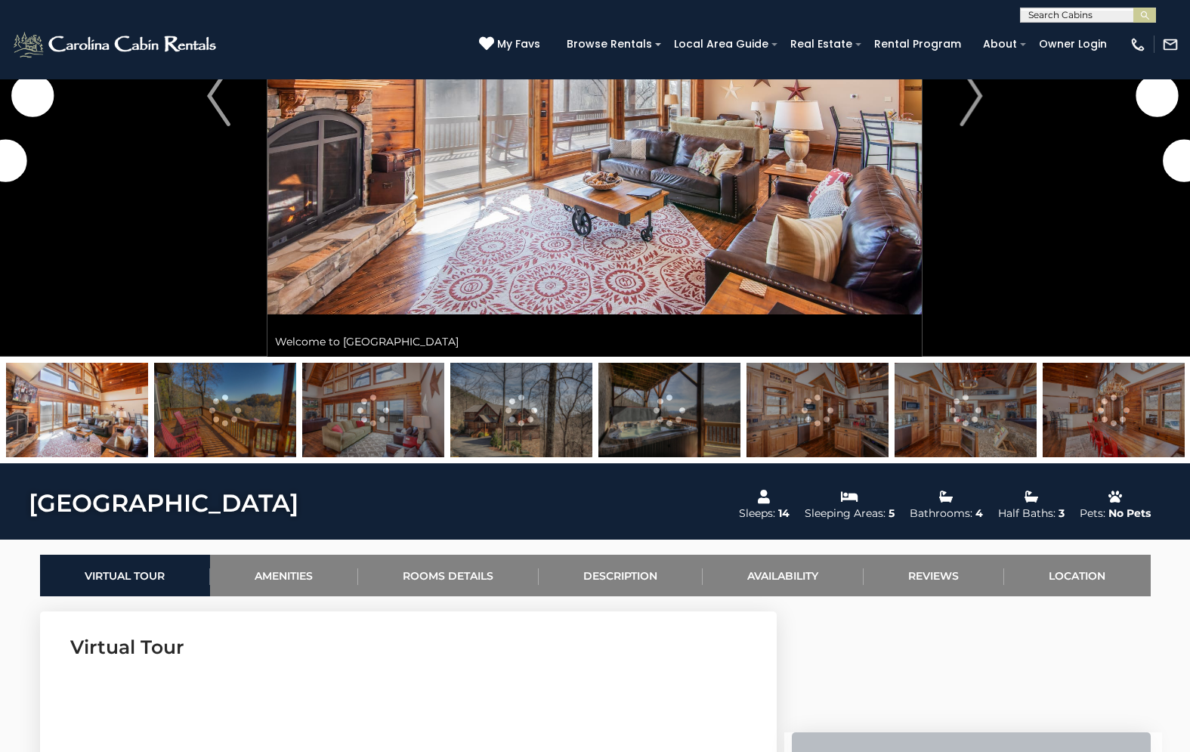
scroll to position [411, 0]
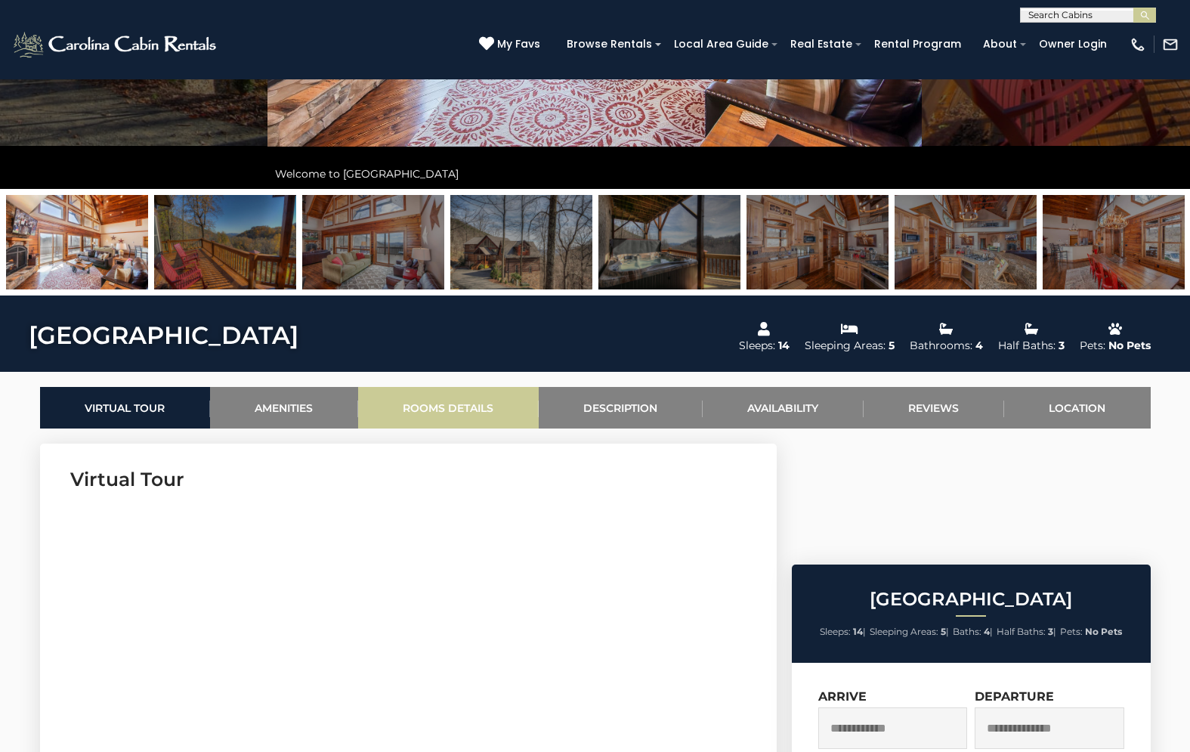
click at [464, 416] on link "Rooms Details" at bounding box center [448, 408] width 181 height 42
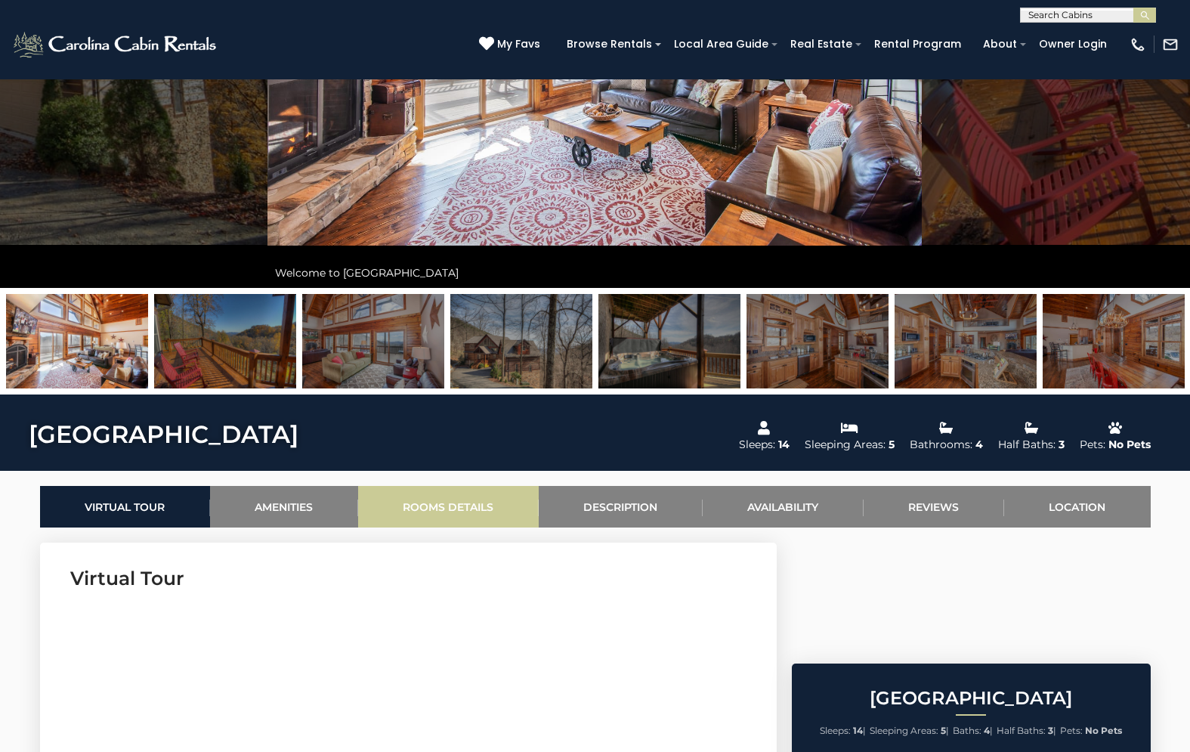
scroll to position [0, 0]
